Goal: Check status: Check status

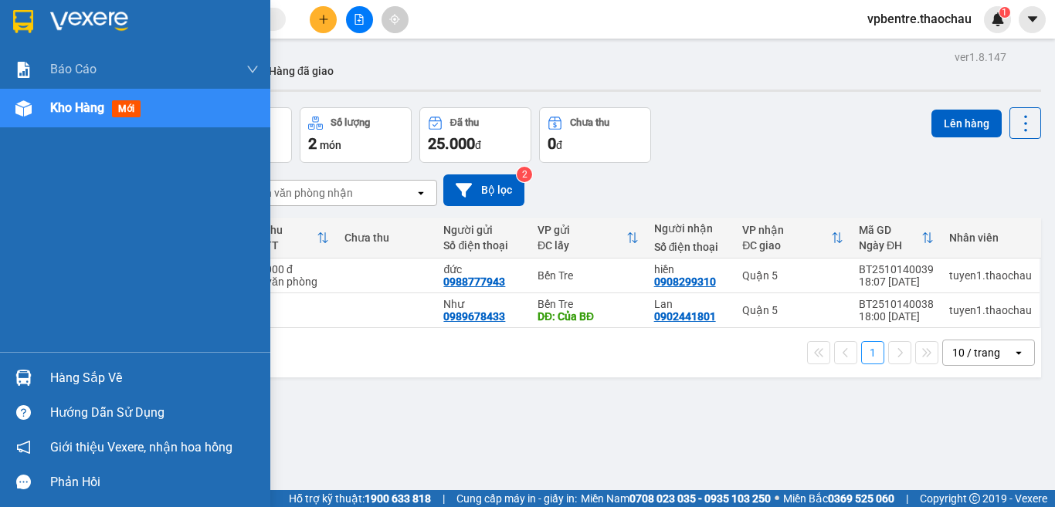
click at [61, 376] on div "Hàng sắp về" at bounding box center [154, 378] width 208 height 23
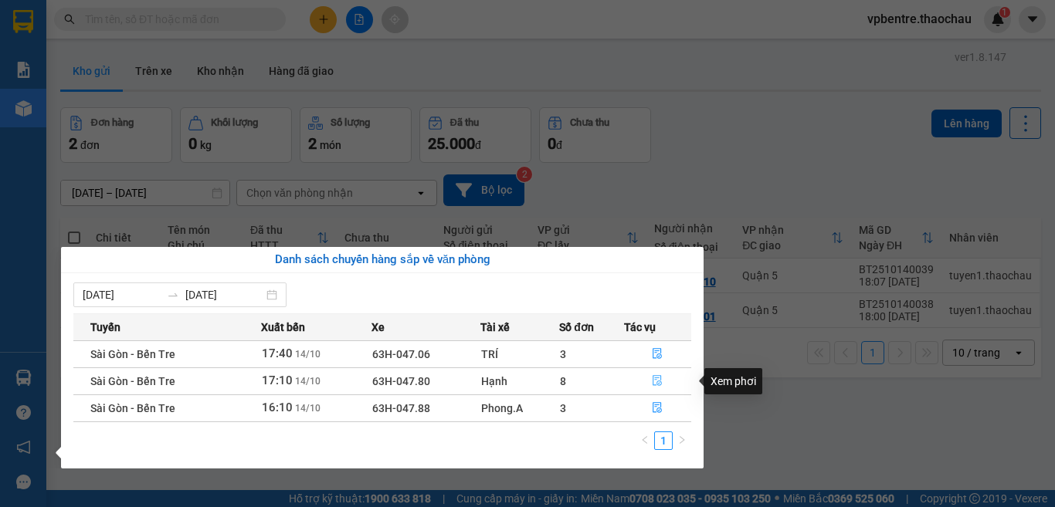
click at [658, 378] on icon "file-done" at bounding box center [657, 381] width 9 height 11
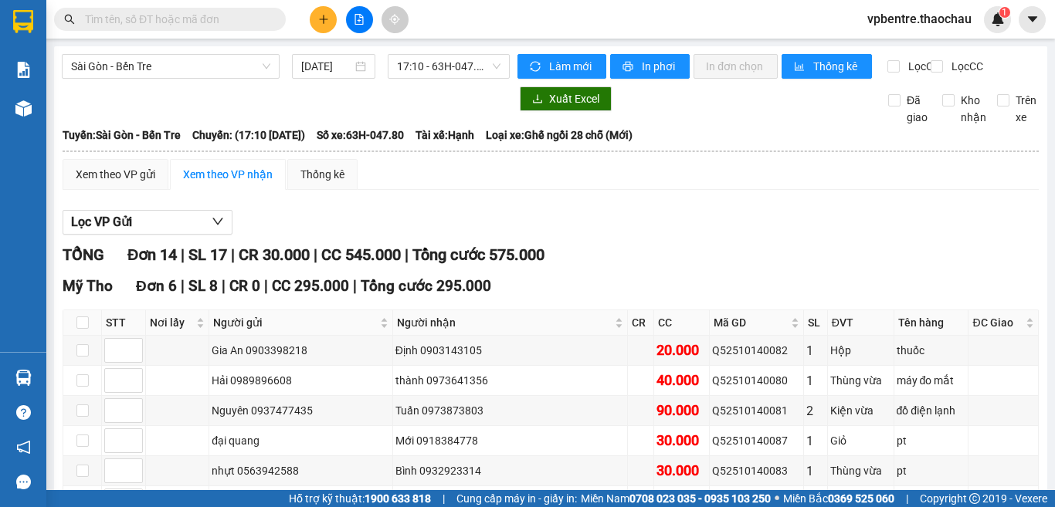
scroll to position [476, 0]
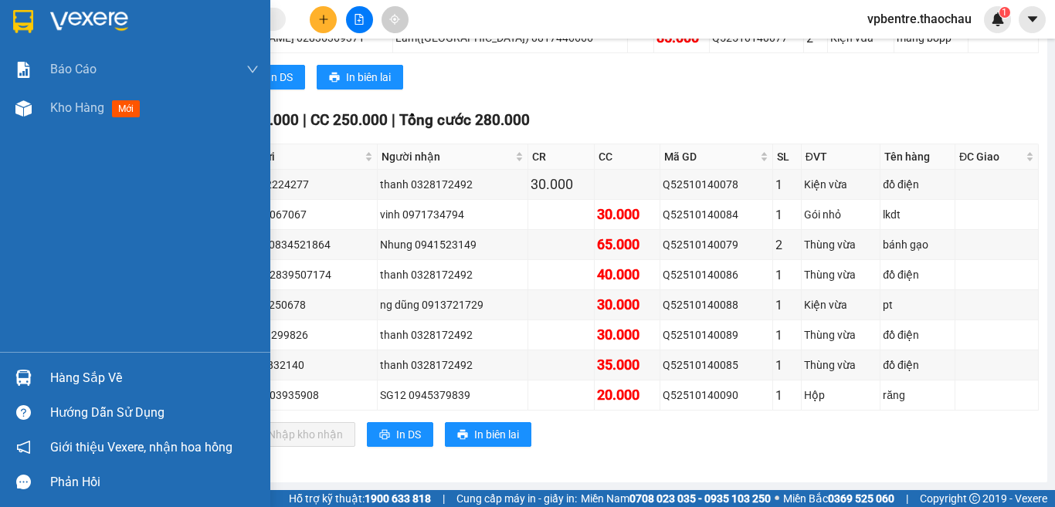
click at [70, 378] on div "Hàng sắp về" at bounding box center [154, 378] width 208 height 23
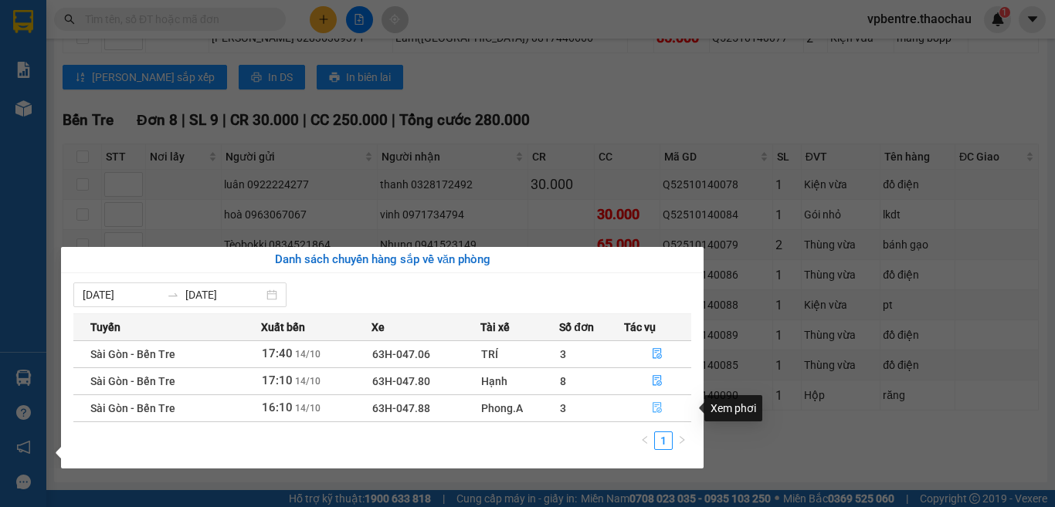
click at [652, 409] on icon "file-done" at bounding box center [657, 407] width 11 height 11
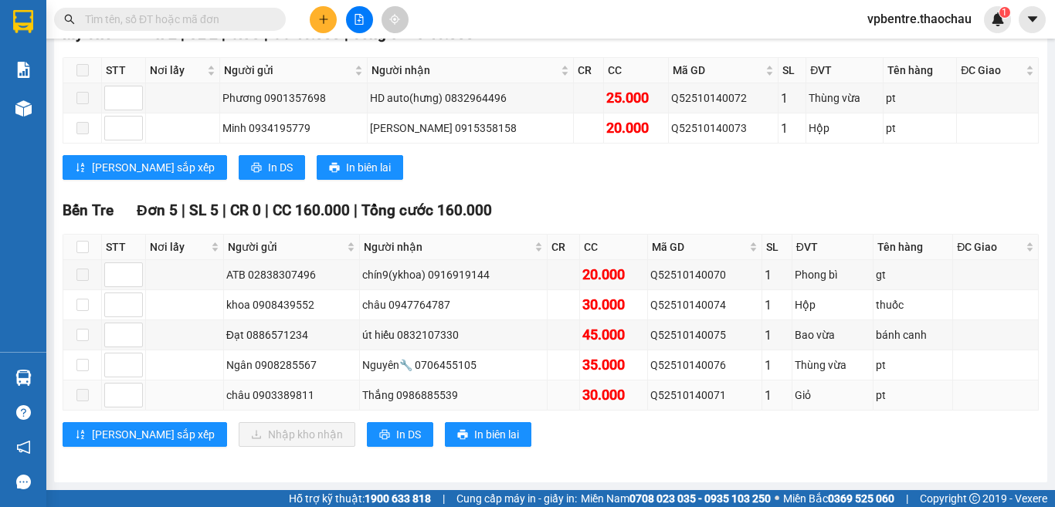
scroll to position [266, 0]
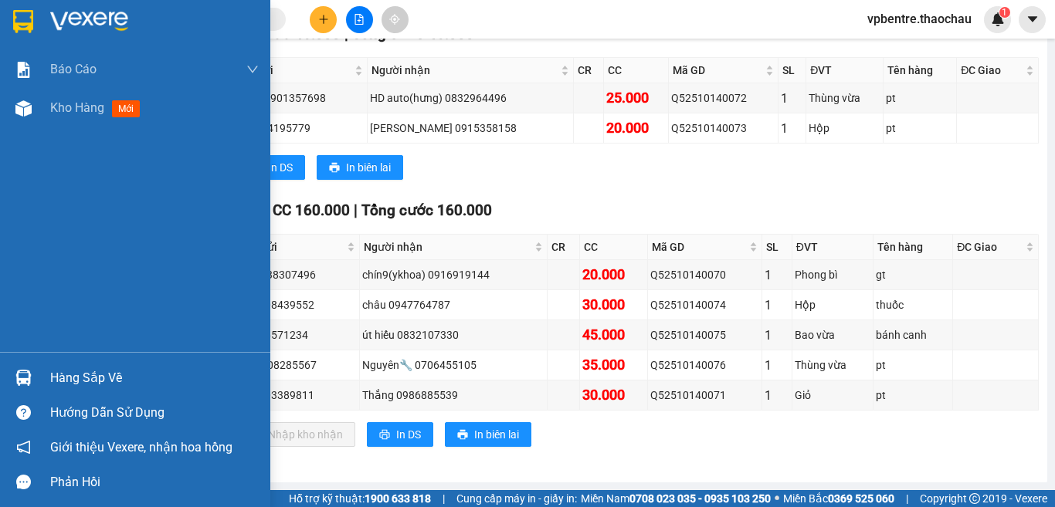
click at [66, 373] on div "Hàng sắp về" at bounding box center [154, 378] width 208 height 23
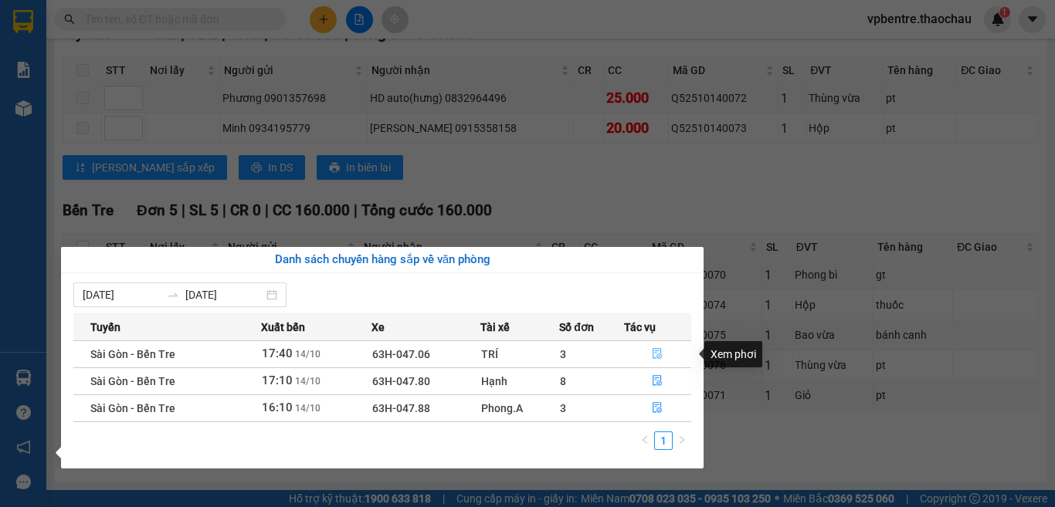
click at [659, 350] on icon "file-done" at bounding box center [657, 353] width 11 height 11
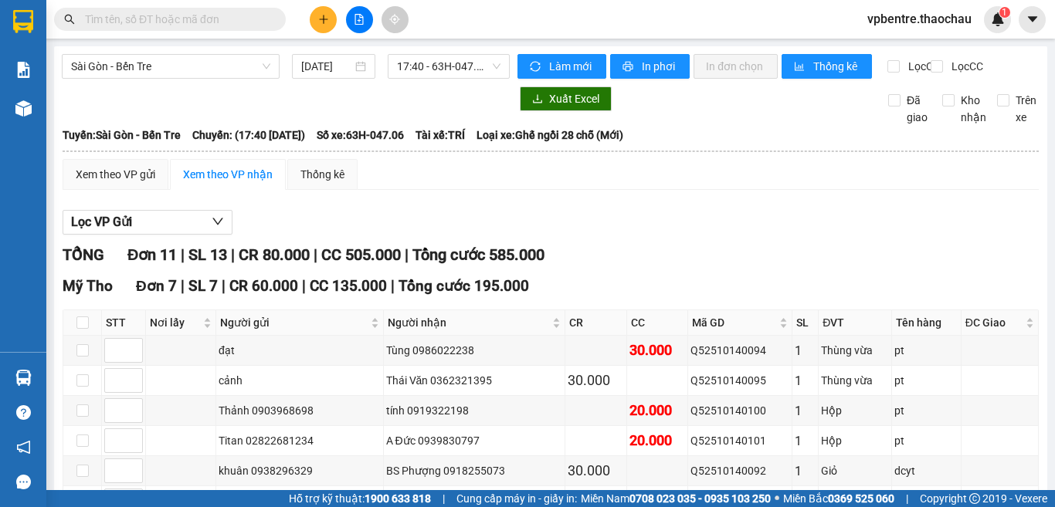
scroll to position [463, 0]
